Goal: Task Accomplishment & Management: Manage account settings

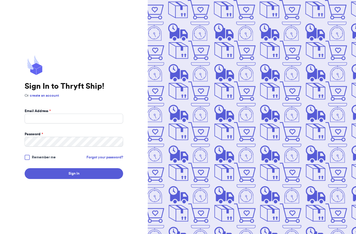
click at [41, 113] on label "Email Address *" at bounding box center [38, 110] width 26 height 5
click at [41, 113] on input "Email Address *" at bounding box center [74, 118] width 99 height 10
type input "[PERSON_NAME][EMAIL_ADDRESS][DOMAIN_NAME]"
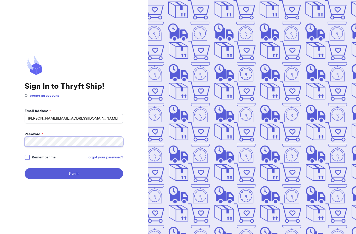
click at [25, 168] on button "Sign In" at bounding box center [74, 173] width 99 height 11
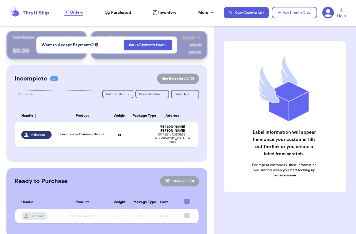
click at [116, 14] on span "Purchased" at bounding box center [121, 12] width 20 height 6
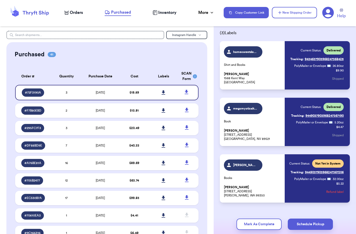
scroll to position [24, 0]
